Goal: Complete application form

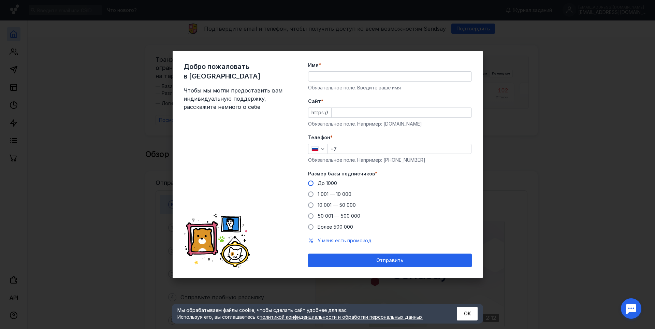
click at [316, 182] on label "До 1000" at bounding box center [322, 183] width 29 height 7
click at [0, 0] on input "До 1000" at bounding box center [0, 0] width 0 height 0
click at [352, 150] on input "+7" at bounding box center [399, 149] width 143 height 10
type input "[PHONE_NUMBER]"
click at [341, 108] on input "Cайт *" at bounding box center [402, 113] width 140 height 10
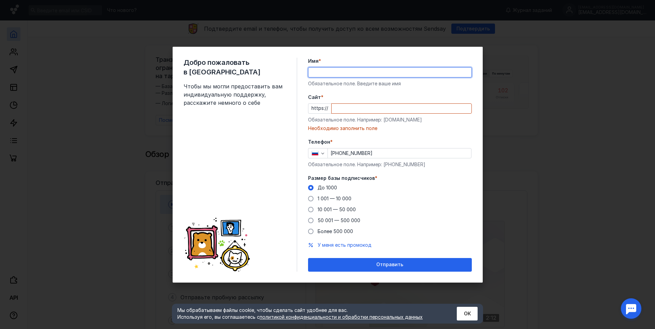
click at [354, 73] on input "Имя *" at bounding box center [389, 73] width 163 height 10
type input "Endzhe"
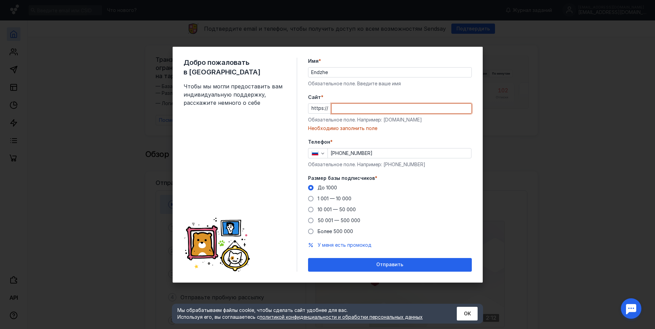
click at [361, 111] on input "Cайт *" at bounding box center [402, 109] width 140 height 10
paste input "[DOMAIN_NAME][URL]"
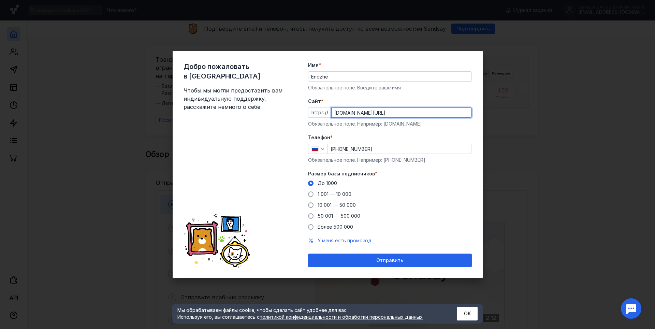
type input "[DOMAIN_NAME][URL]"
click at [415, 133] on form "Имя * Endzhe Обязательное поле. Введите ваше имя [PERSON_NAME] * https:// [DOMA…" at bounding box center [390, 164] width 164 height 205
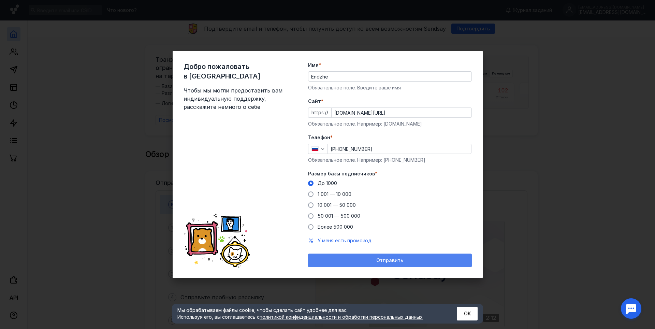
click at [377, 257] on div "Отправить" at bounding box center [390, 261] width 164 height 14
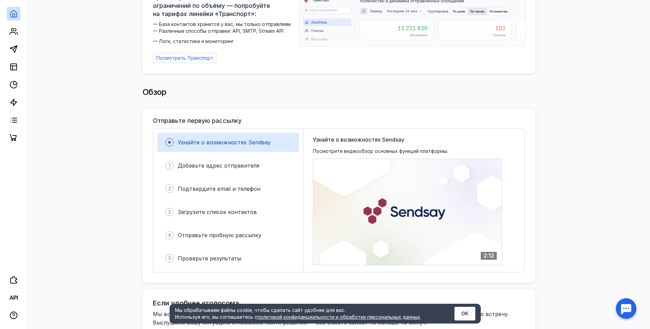
scroll to position [68, 0]
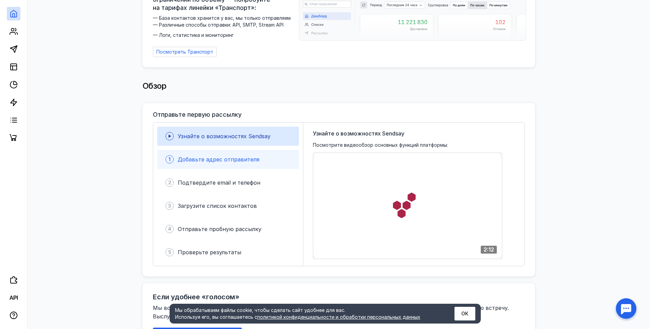
click at [238, 156] on span "Добавьте адрес отправителя" at bounding box center [219, 159] width 82 height 7
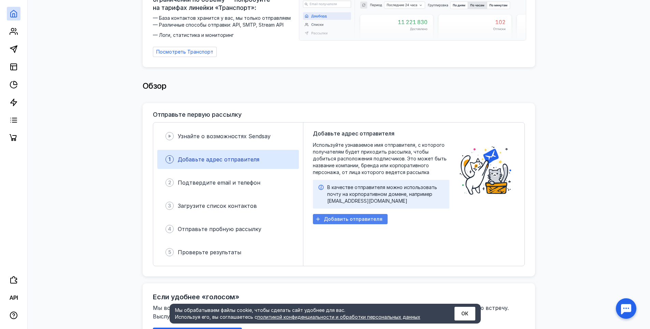
click at [362, 216] on span "Добавить отправителя" at bounding box center [353, 219] width 59 height 6
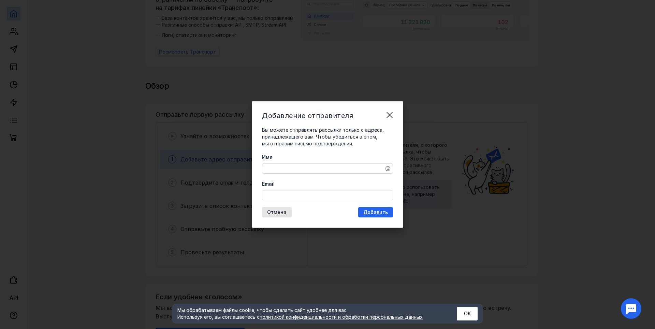
click at [300, 167] on textarea "Имя" at bounding box center [327, 169] width 130 height 10
click at [301, 173] on textarea "[PERSON_NAME]" at bounding box center [327, 169] width 130 height 10
click at [301, 172] on textarea "[PERSON_NAME]" at bounding box center [327, 169] width 130 height 10
type textarea "ООО "Апгрейд Стафф""
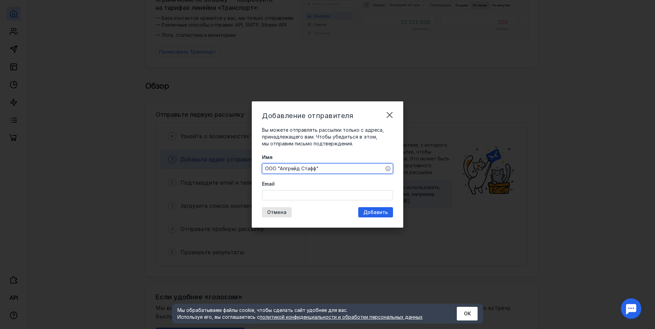
click at [296, 191] on input "Email" at bounding box center [327, 195] width 130 height 10
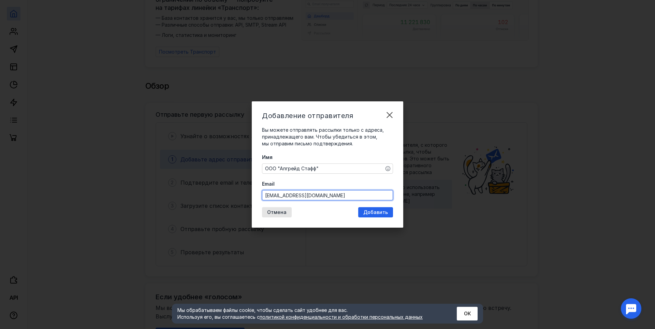
click at [296, 194] on input "[EMAIL_ADDRESS][DOMAIN_NAME]" at bounding box center [327, 195] width 130 height 10
type input "[EMAIL_ADDRESS][DOMAIN_NAME]"
click at [368, 215] on div "Добавление отправителя Вы можете отправлять рассылки только с адреса, принадлеж…" at bounding box center [327, 164] width 151 height 126
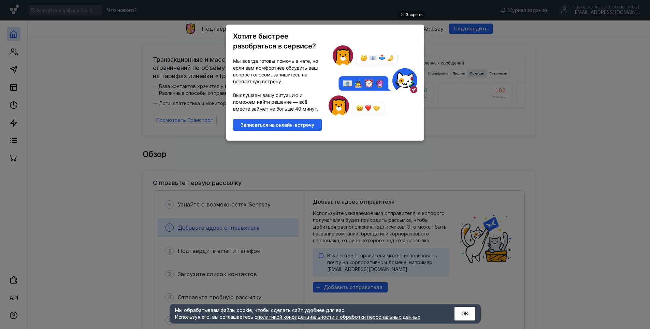
scroll to position [0, 0]
click at [453, 68] on ul "Закрыть Хотите быстрее разобраться в сервисе? Мы всегда готовы помочь в чате, н…" at bounding box center [325, 165] width 650 height 329
